Goal: Transaction & Acquisition: Download file/media

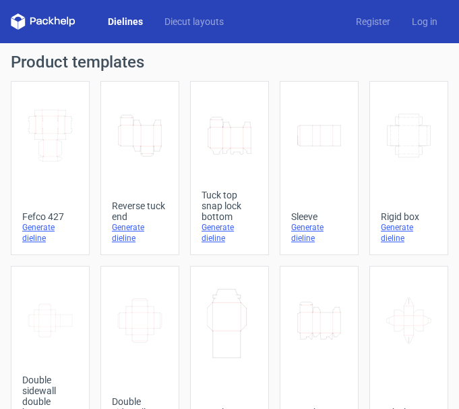
click at [401, 158] on icon "Width Depth Height" at bounding box center [408, 136] width 45 height 76
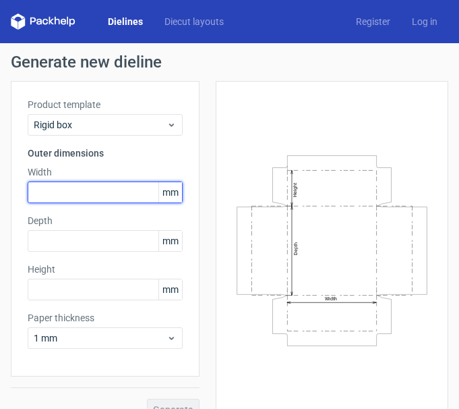
click at [98, 189] on input "text" at bounding box center [105, 192] width 155 height 22
type input "2"
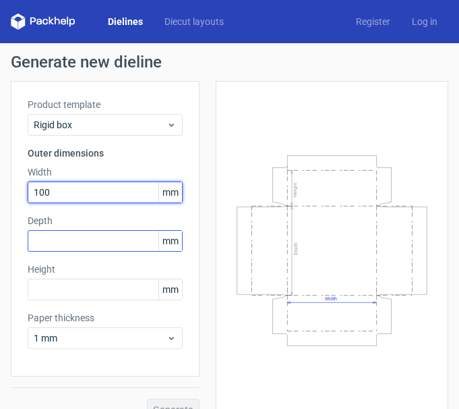
type input "100"
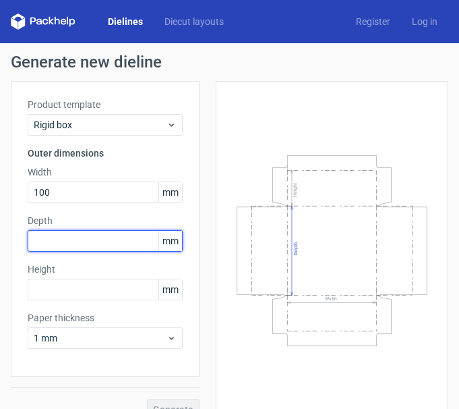
click at [121, 241] on input "text" at bounding box center [105, 241] width 155 height 22
type input "200"
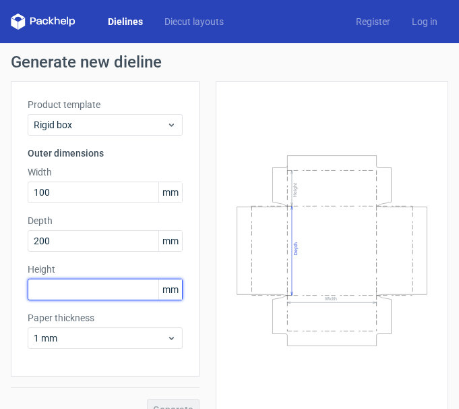
click at [79, 291] on input "text" at bounding box center [105, 289] width 155 height 22
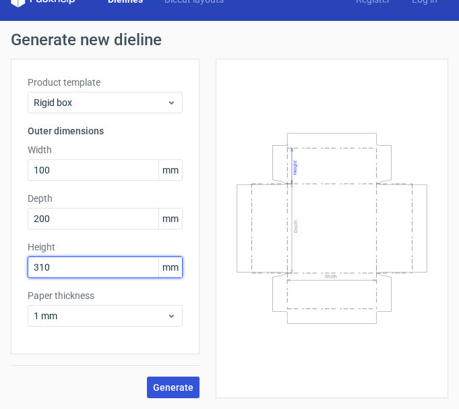
type input "310"
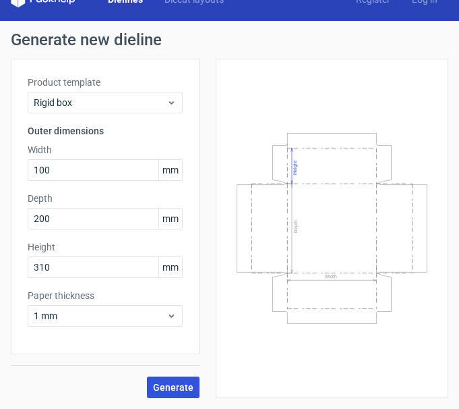
click at [165, 383] on span "Generate" at bounding box center [173, 386] width 40 height 9
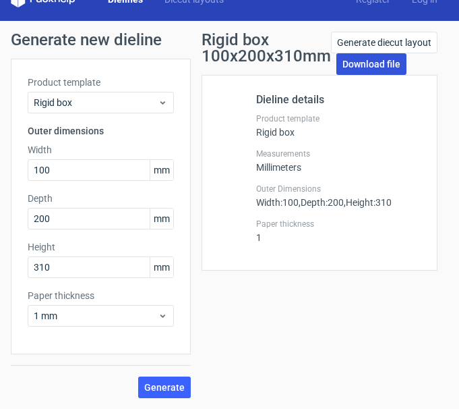
click at [382, 59] on link "Download file" at bounding box center [371, 64] width 70 height 22
